Goal: Information Seeking & Learning: Learn about a topic

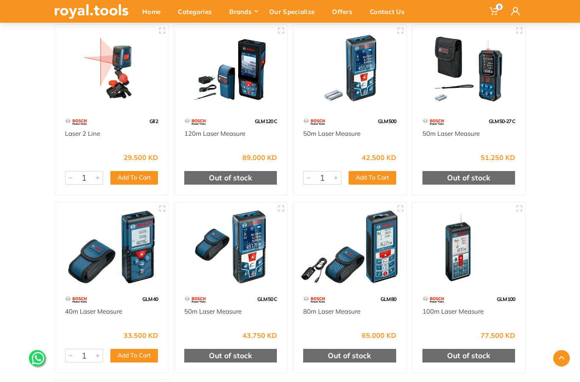
scroll to position [461, 0]
click at [236, 309] on link "50m Laser Measure" at bounding box center [212, 312] width 57 height 8
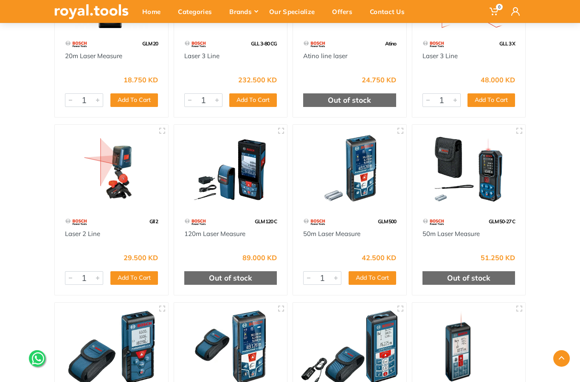
scroll to position [363, 0]
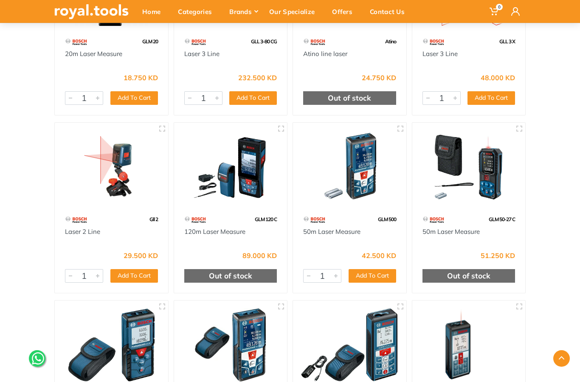
click at [472, 230] on link "50m Laser Measure" at bounding box center [451, 232] width 57 height 8
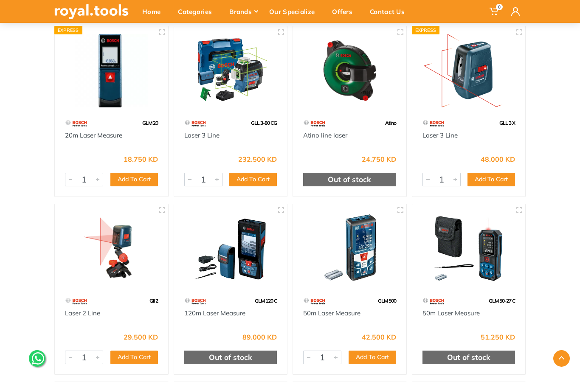
scroll to position [284, 0]
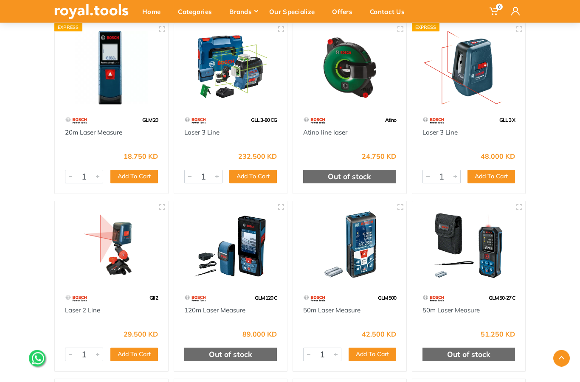
click at [545, 109] on div "Home Bosch Power tools Lasers" at bounding box center [290, 267] width 580 height 964
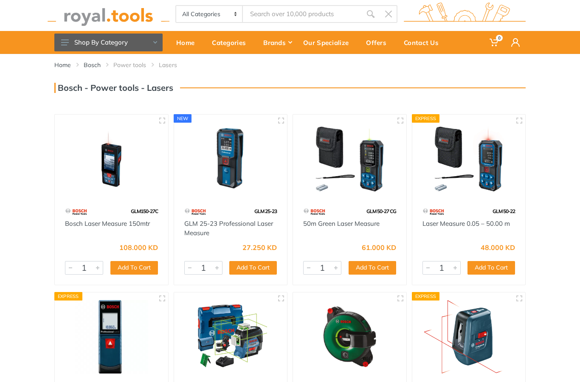
scroll to position [0, 0]
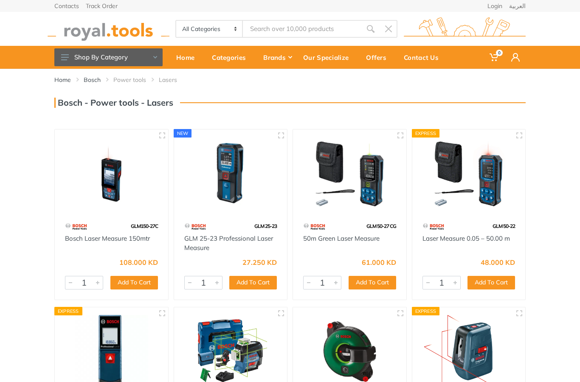
click at [496, 174] on img at bounding box center [469, 173] width 98 height 73
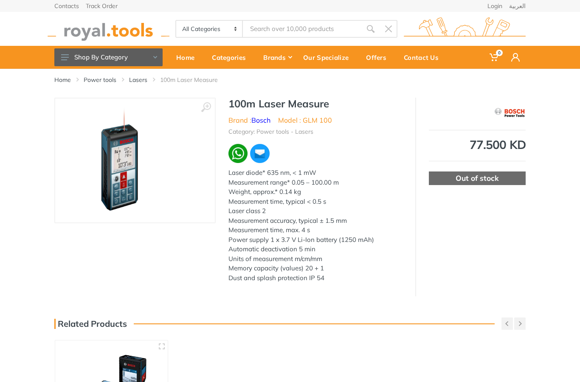
click at [121, 178] on img at bounding box center [135, 160] width 76 height 107
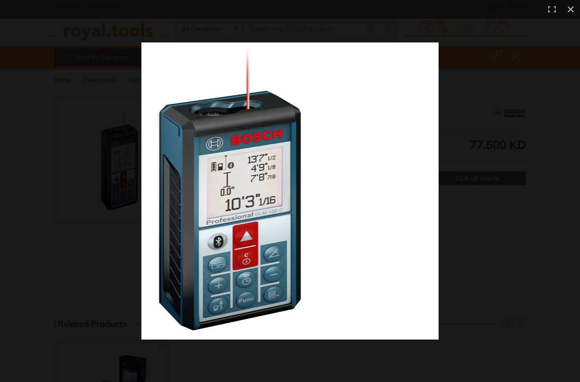
click at [560, 8] on button at bounding box center [552, 9] width 19 height 19
